Goal: Answer question/provide support

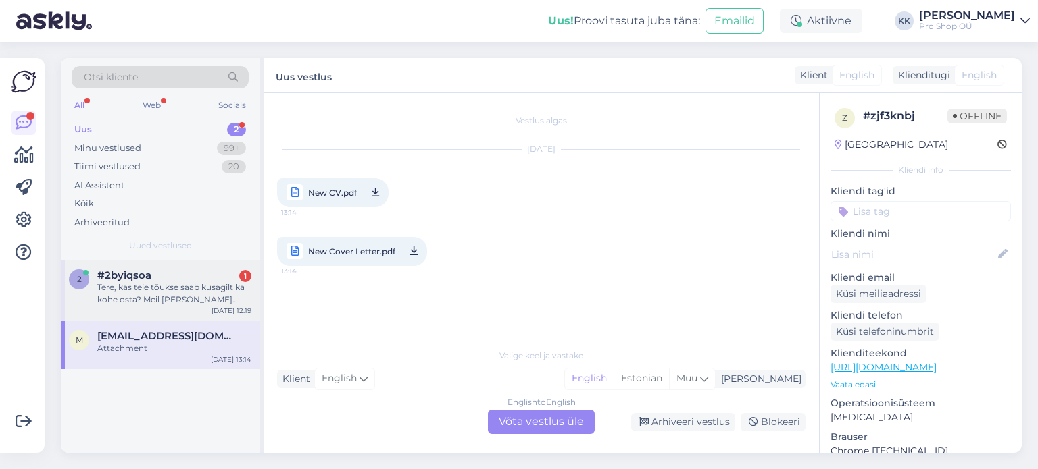
click at [149, 295] on div "Tere, kas teie tõukse saab kusagilt ka kohe osta? Meil [PERSON_NAME] juba [DATE…" at bounding box center [174, 294] width 154 height 24
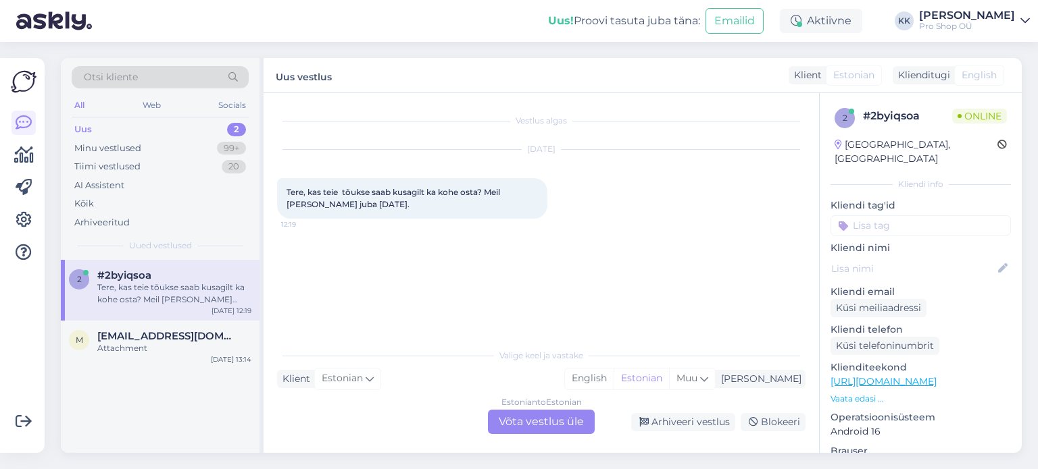
click at [513, 425] on div "Estonian to Estonian Võta vestlus üle" at bounding box center [541, 422] width 107 height 24
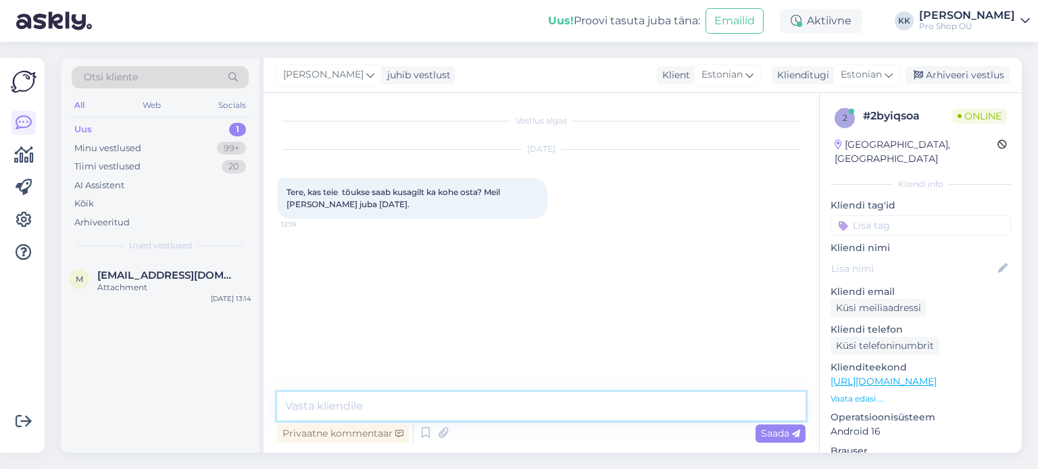
click at [468, 403] on textarea at bounding box center [541, 406] width 528 height 28
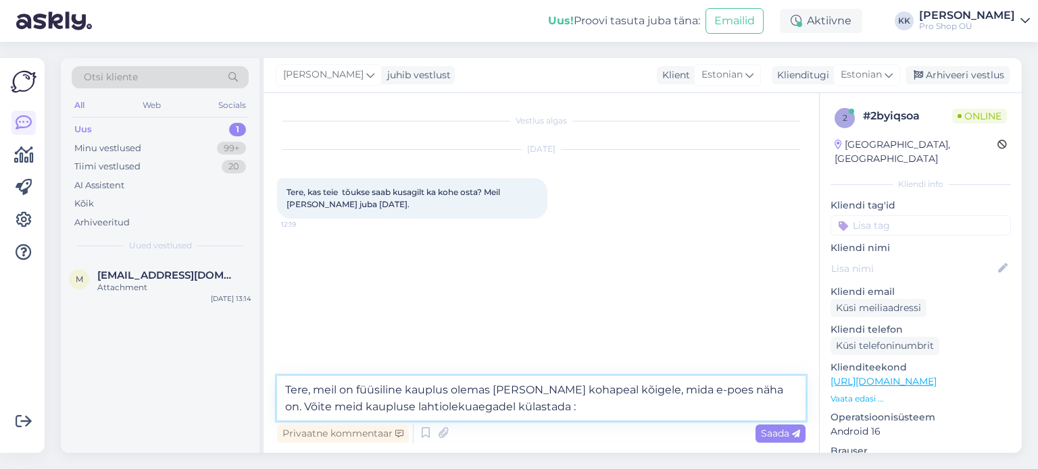
type textarea "Tere, meil on füüsiline kauplus olemas [PERSON_NAME] kohapeal kõigele, mida e-p…"
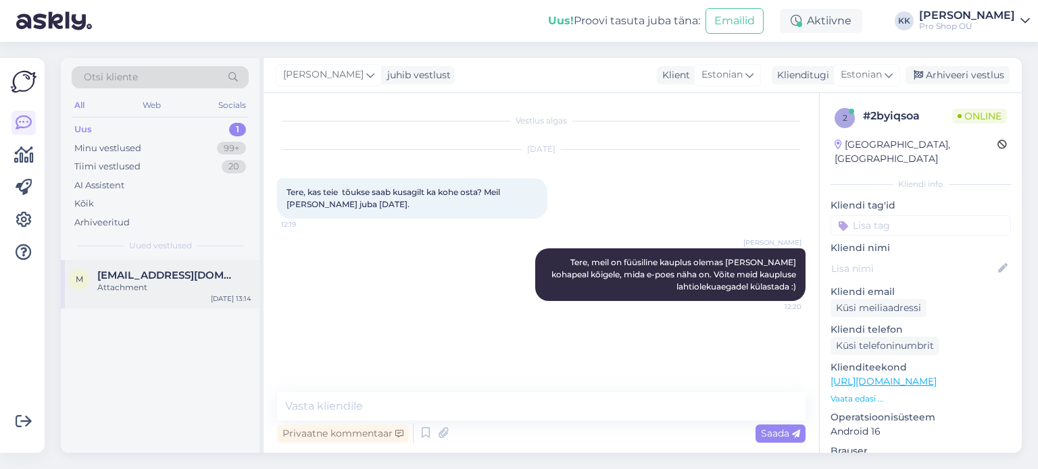
click at [108, 283] on div "Attachment" at bounding box center [174, 288] width 154 height 12
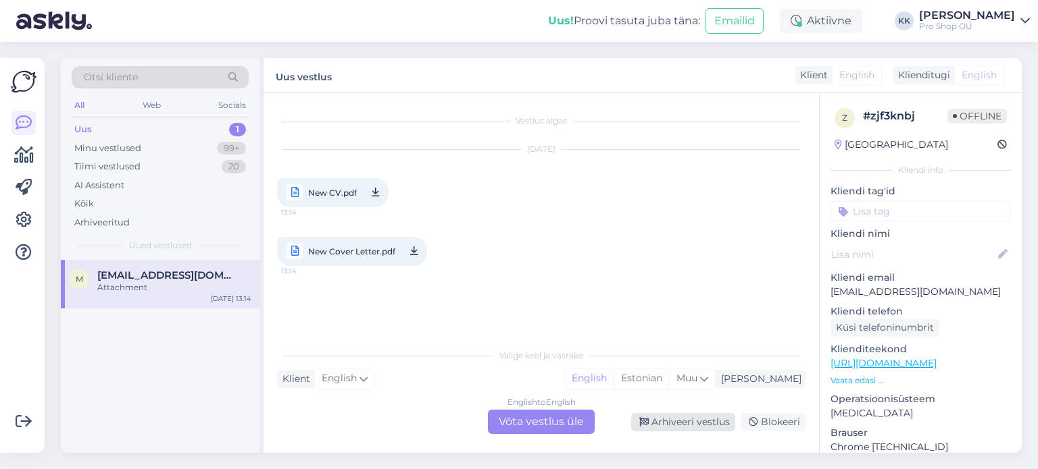
click at [662, 423] on div "Arhiveeri vestlus" at bounding box center [683, 422] width 104 height 18
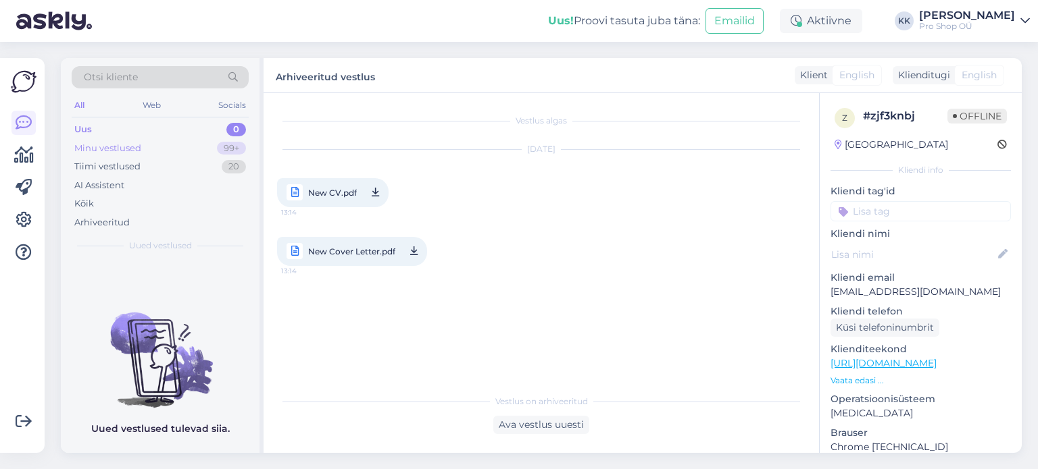
click at [103, 149] on div "Minu vestlused" at bounding box center [107, 149] width 67 height 14
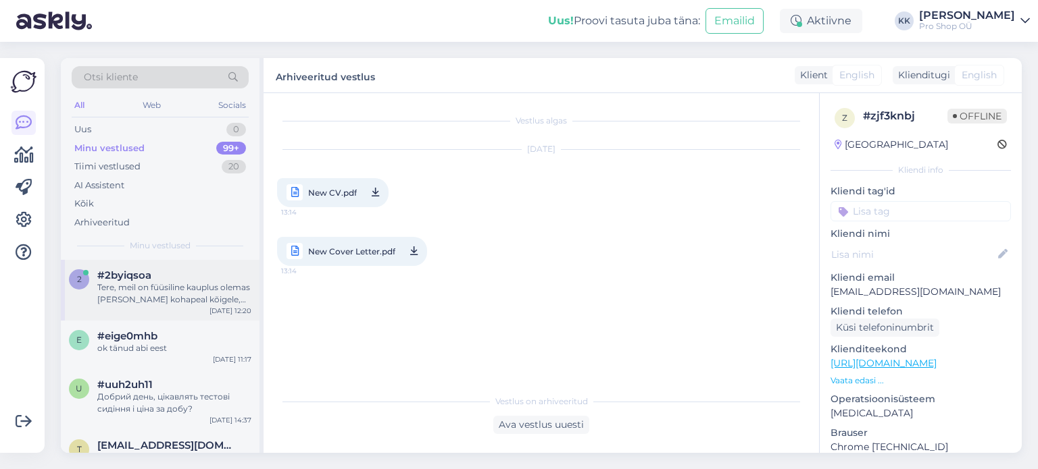
click at [149, 282] on div "Tere, meil on füüsiline kauplus olemas [PERSON_NAME] kohapeal kõigele, mida e-p…" at bounding box center [174, 294] width 154 height 24
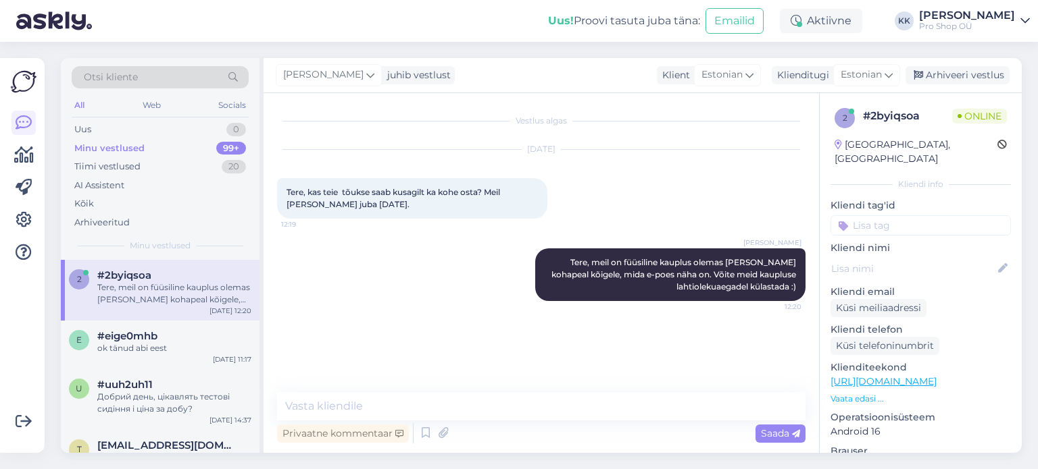
click at [854, 393] on p "Vaata edasi ..." at bounding box center [920, 399] width 180 height 12
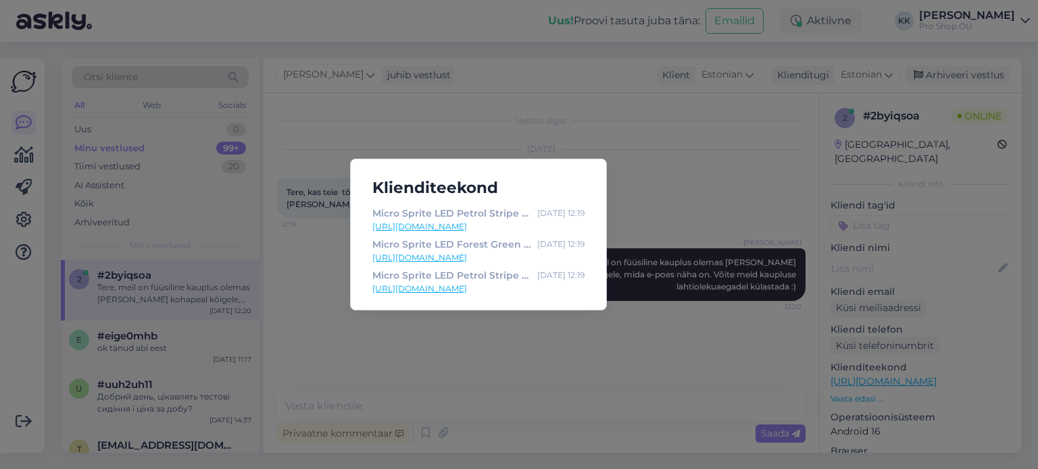
click at [502, 367] on div "Klienditeekond Micro Sprite LED Petrol Stripe tõukeratas @ Micro Sport [DATE] 1…" at bounding box center [519, 234] width 1038 height 469
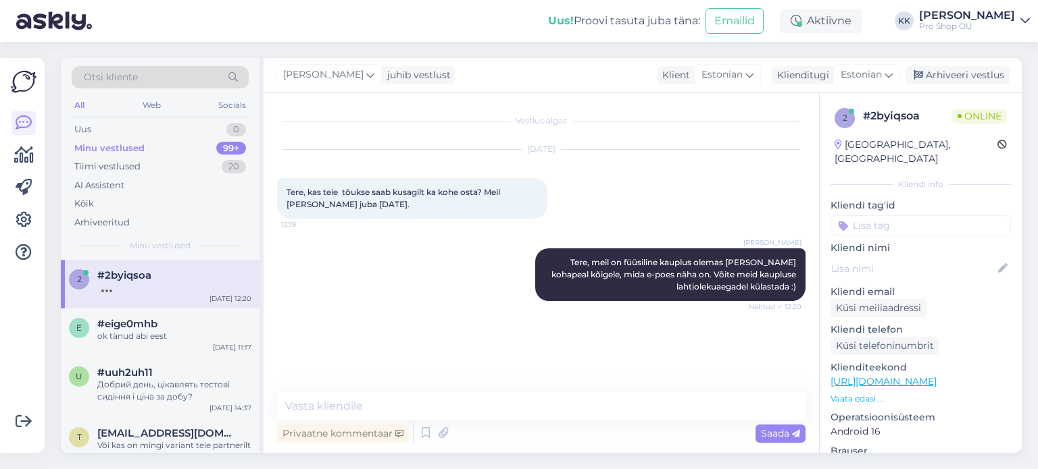
click at [892, 376] on link "[URL][DOMAIN_NAME]" at bounding box center [883, 382] width 106 height 12
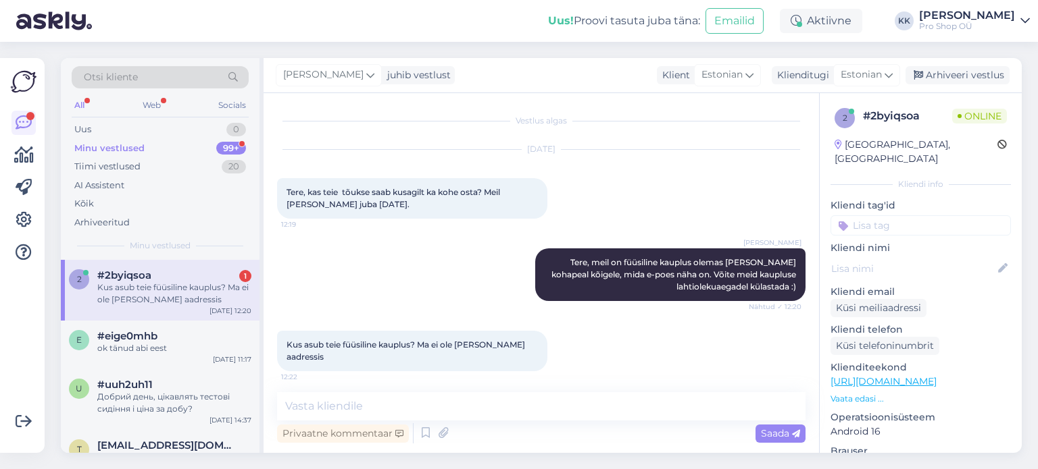
scroll to position [5, 0]
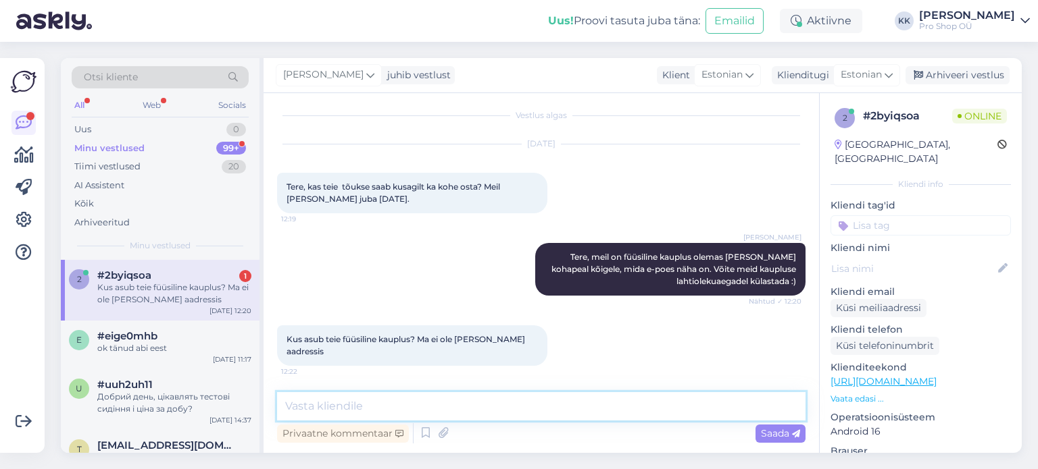
click at [478, 415] on textarea at bounding box center [541, 406] width 528 height 28
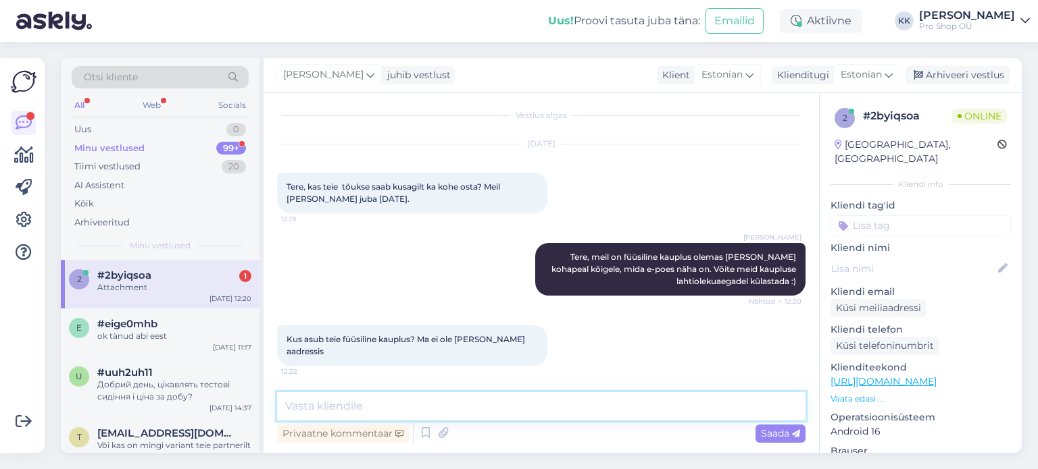
scroll to position [91, 0]
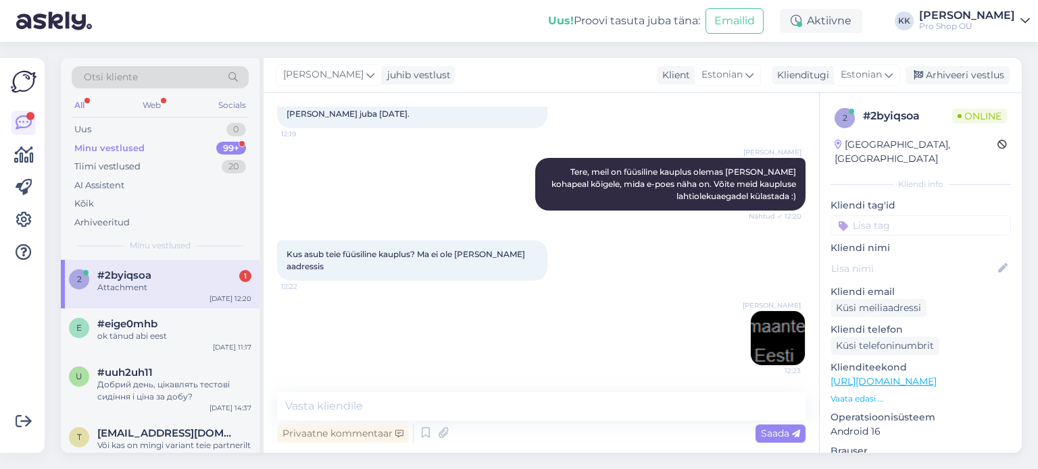
click at [152, 283] on div "Attachment" at bounding box center [174, 288] width 154 height 12
click at [132, 148] on div "Minu vestlused" at bounding box center [109, 149] width 70 height 14
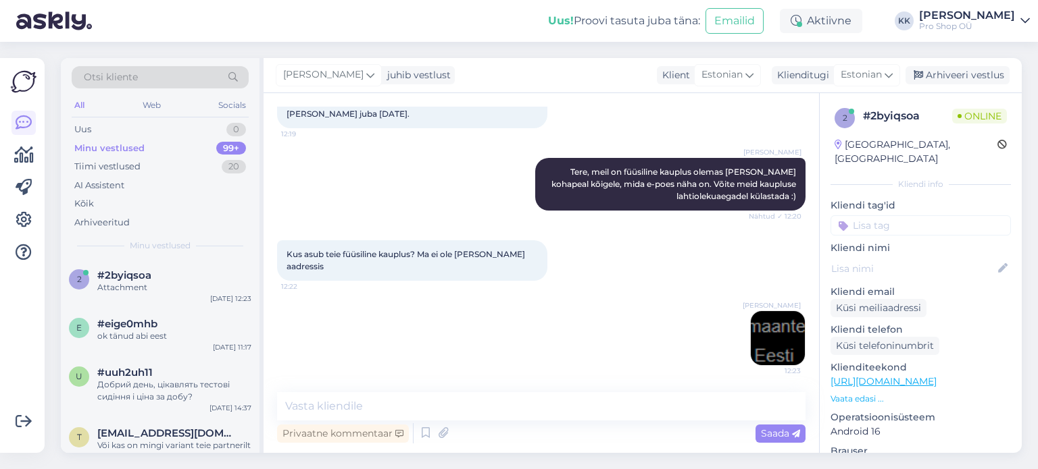
click at [751, 342] on img at bounding box center [778, 338] width 54 height 54
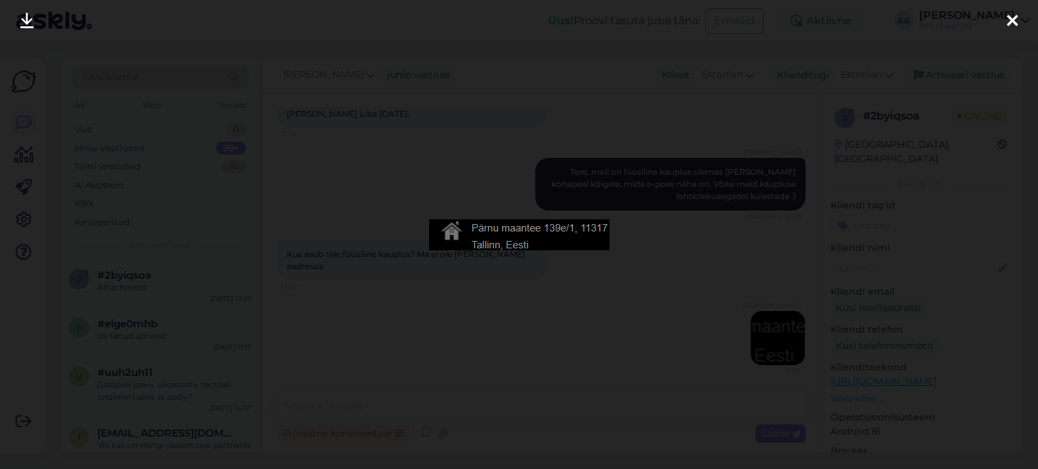
click at [582, 334] on div at bounding box center [519, 234] width 1038 height 469
